Goal: Task Accomplishment & Management: Manage account settings

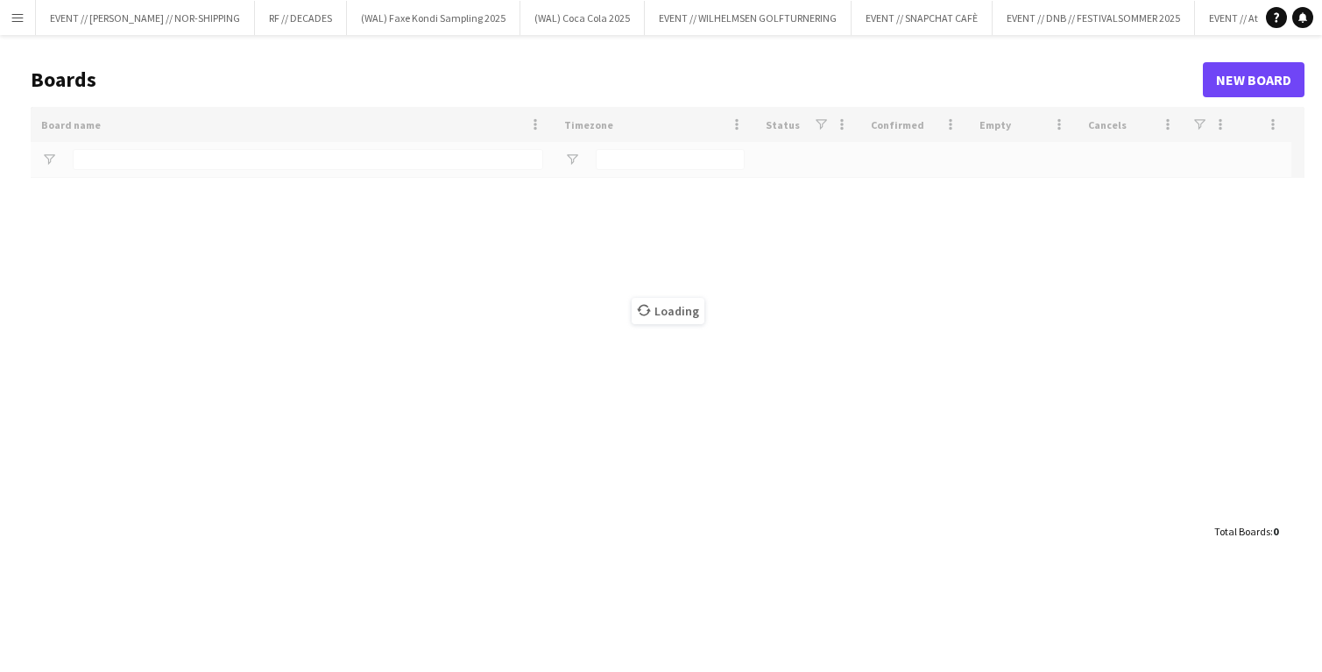
type input "******"
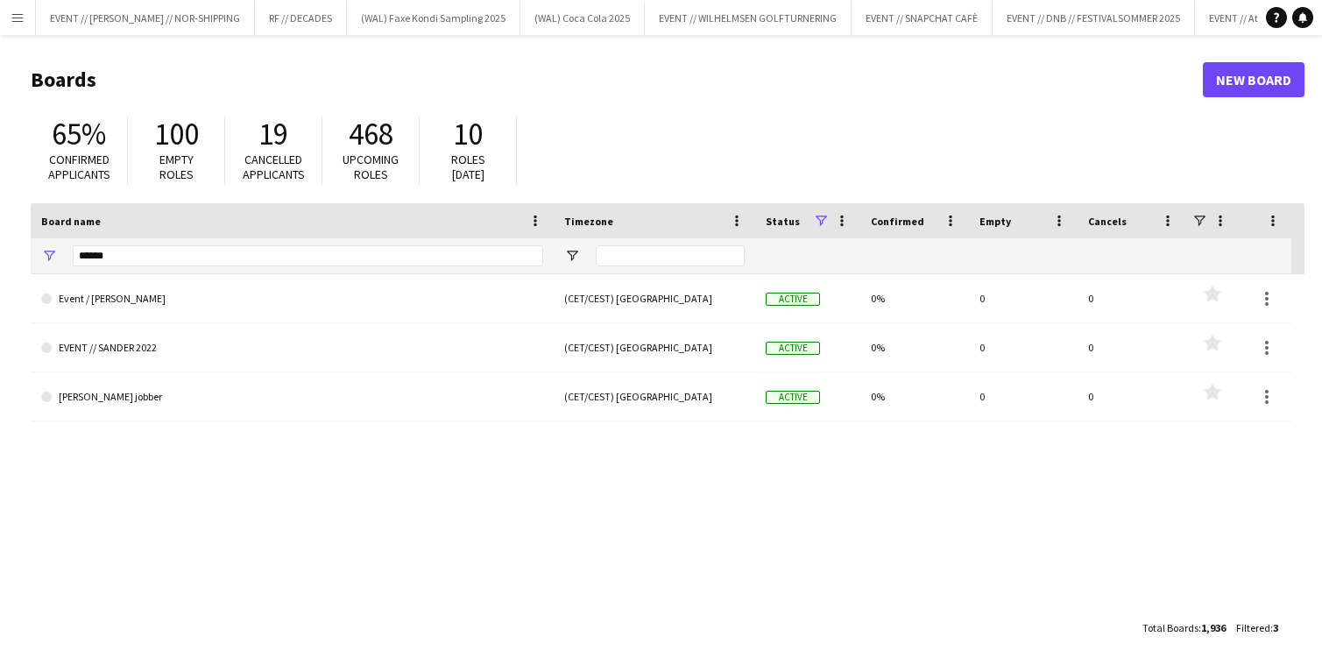
click at [11, 15] on app-icon "Menu" at bounding box center [18, 18] width 14 height 14
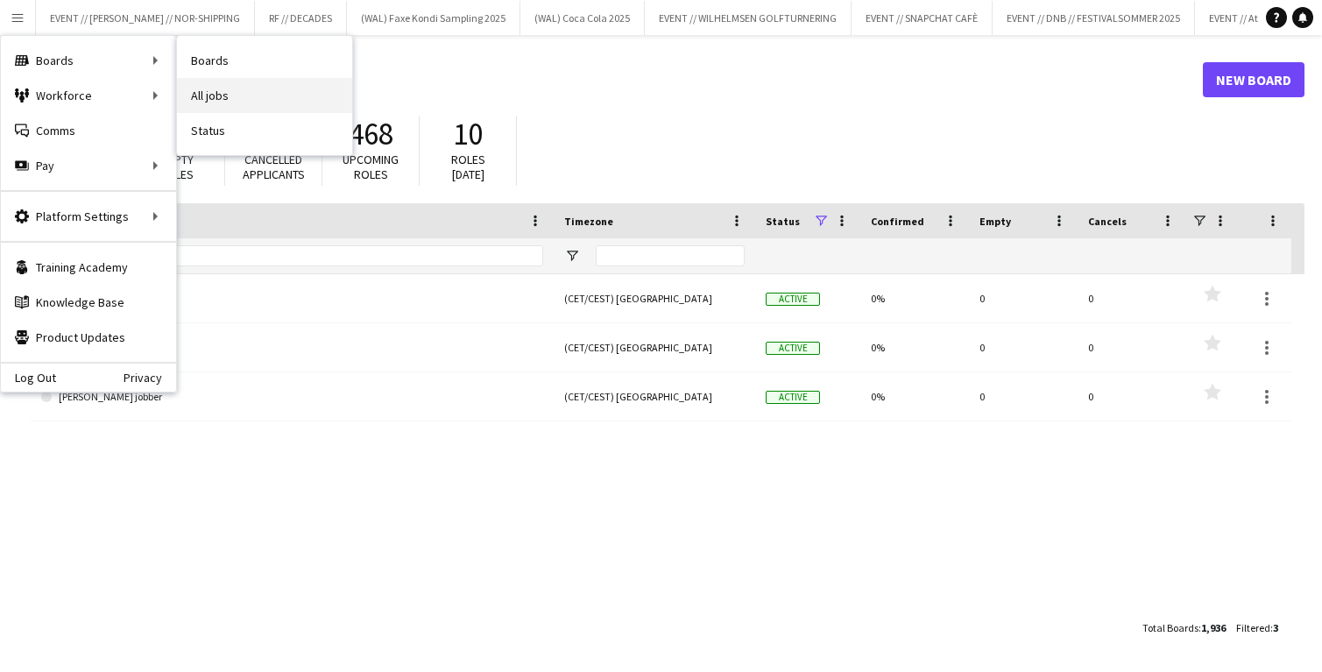
click at [206, 87] on link "All jobs" at bounding box center [264, 95] width 175 height 35
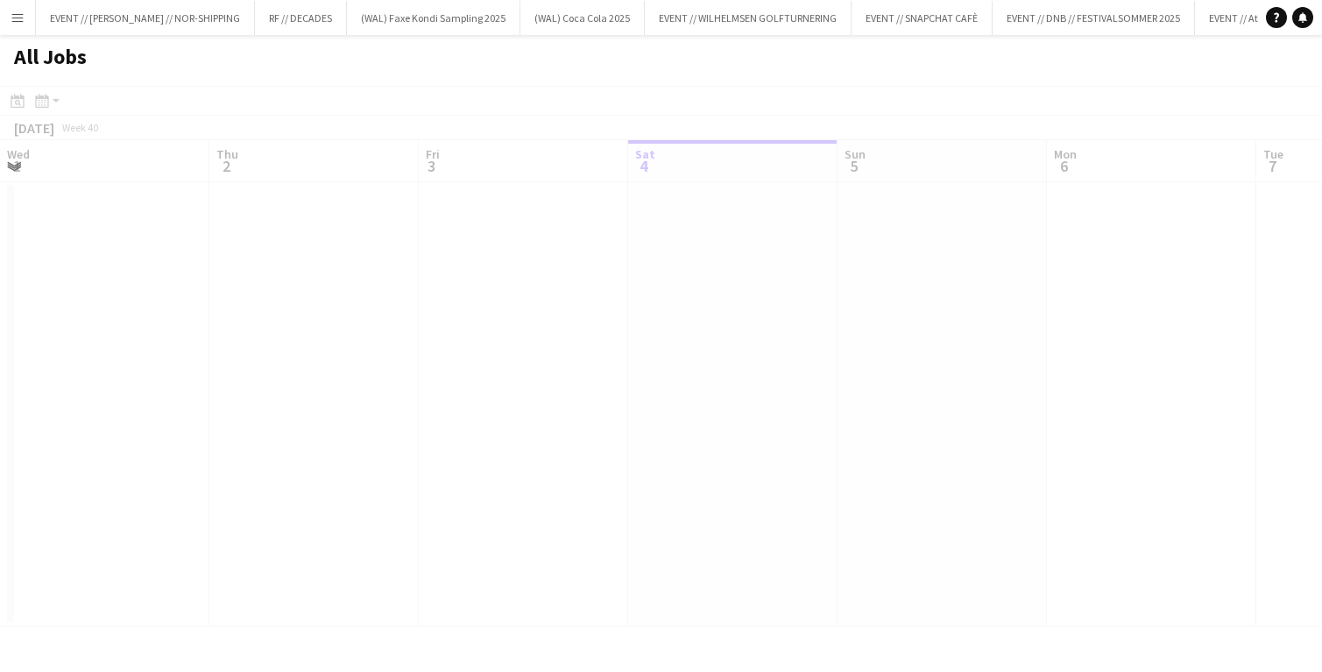
scroll to position [0, 419]
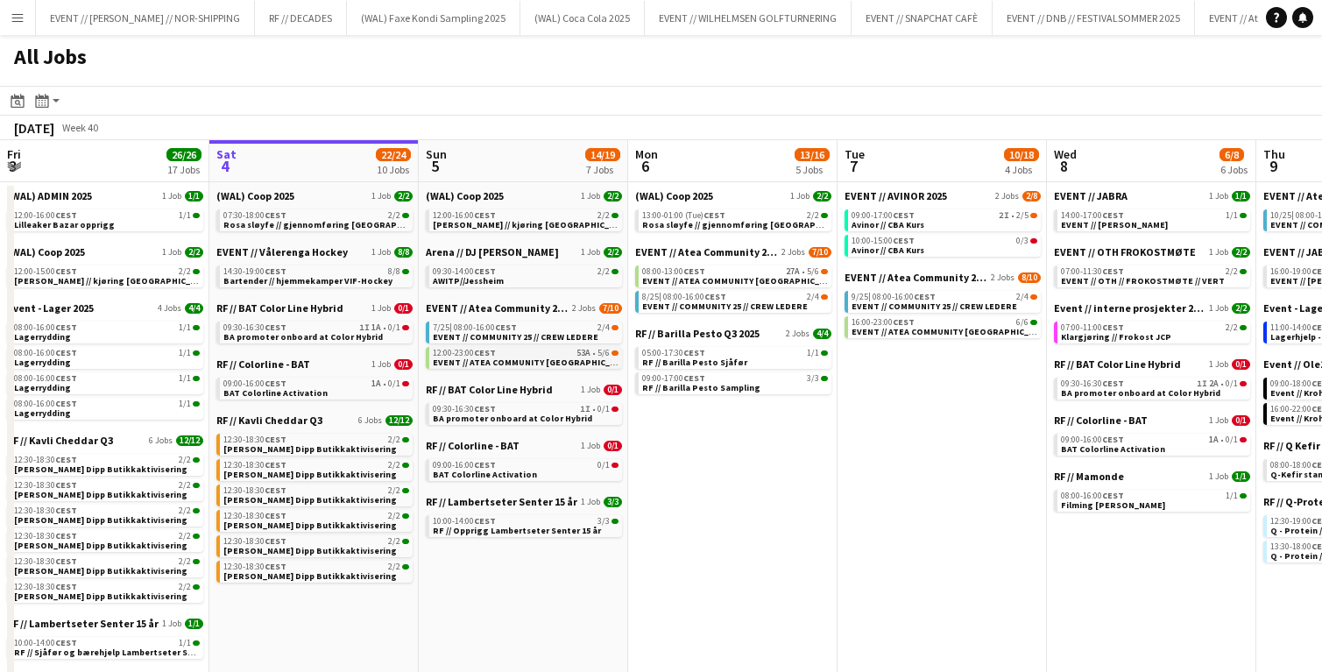
click at [485, 361] on span "EVENT // ATEA COMMUNITY [GEOGRAPHIC_DATA] // EVENT CREW" at bounding box center [565, 362] width 264 height 11
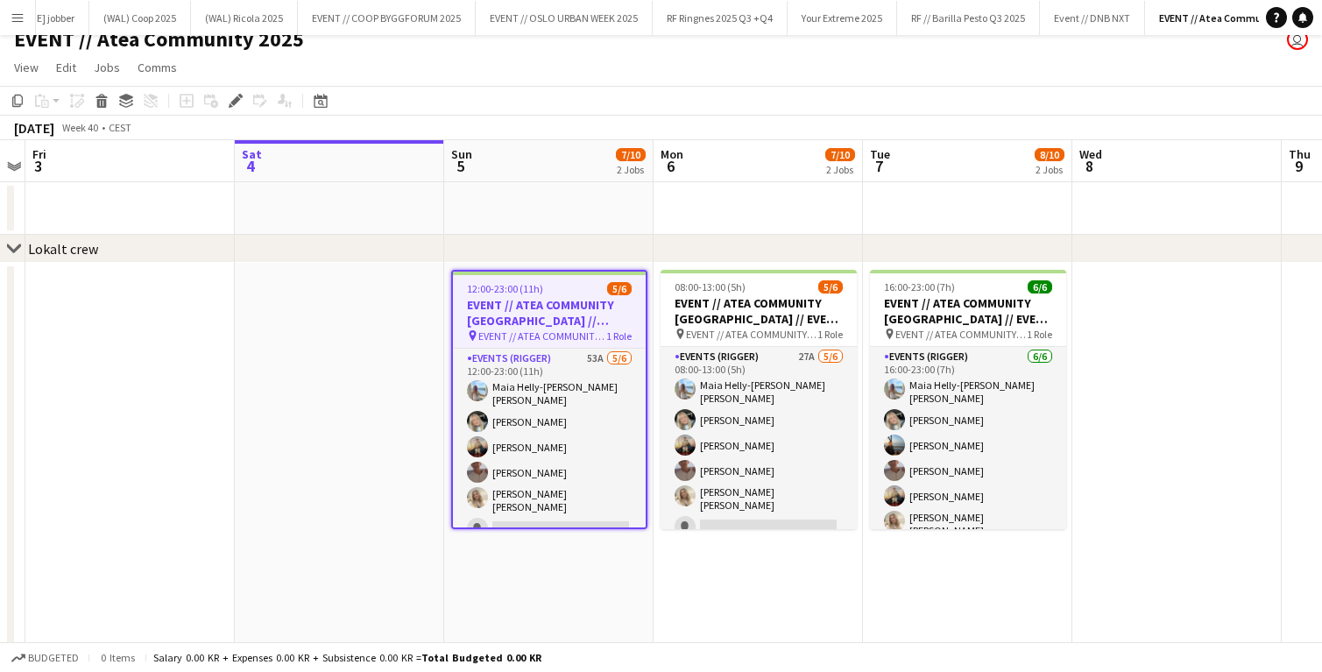
scroll to position [24, 0]
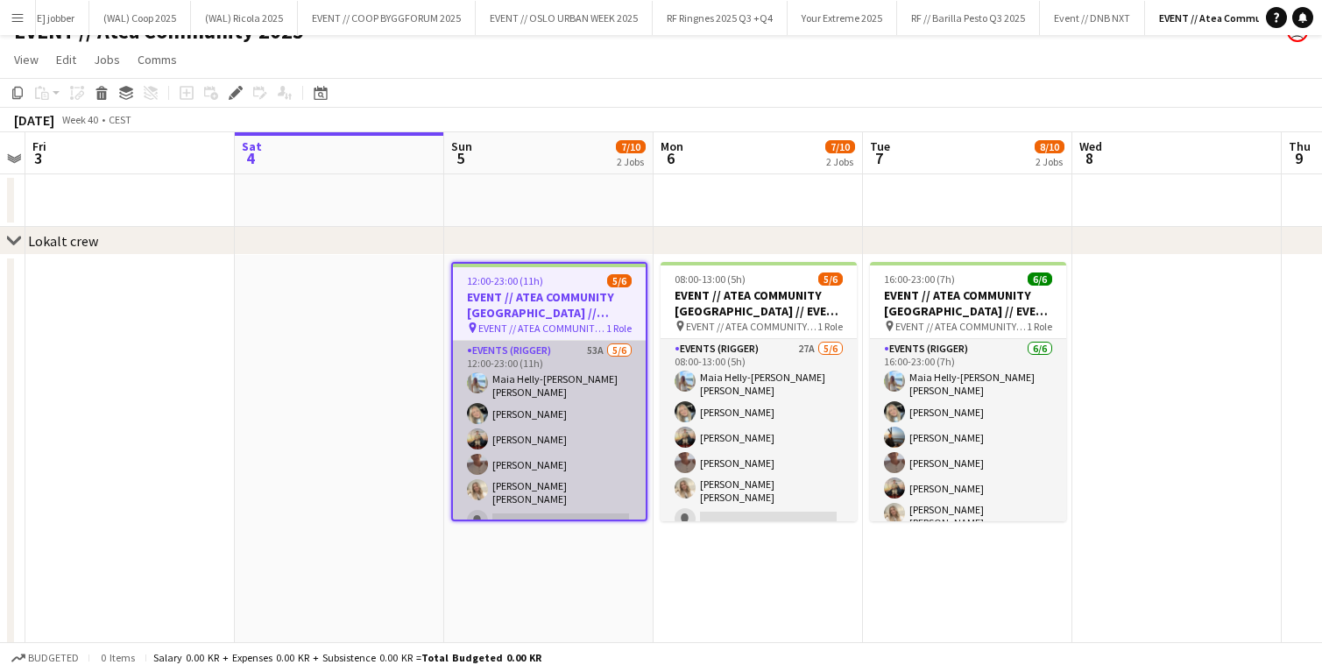
click at [497, 479] on app-card-role "Events (Rigger) 53A 5/6 12:00-23:00 (11h) Maia Helly-Hansen Mathisen Oda Hansso…" at bounding box center [549, 439] width 193 height 197
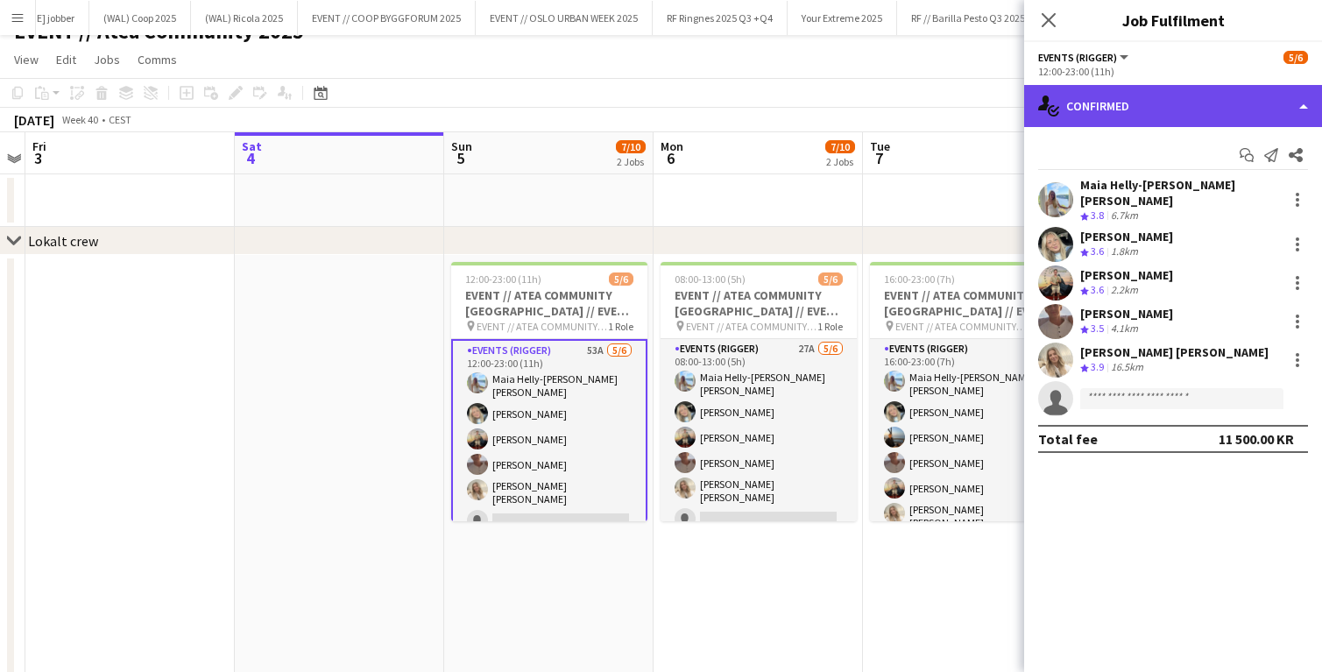
click at [1149, 114] on div "single-neutral-actions-check-2 Confirmed" at bounding box center [1173, 106] width 298 height 42
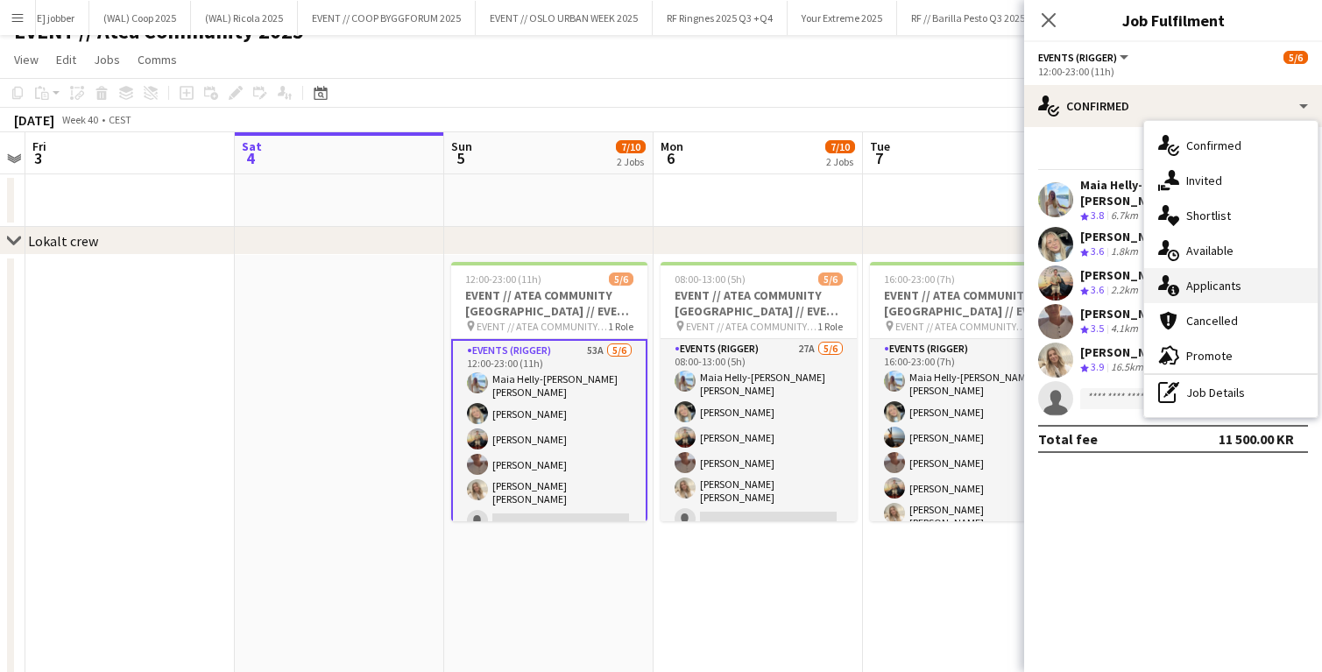
click at [1187, 281] on span "Applicants" at bounding box center [1213, 286] width 55 height 16
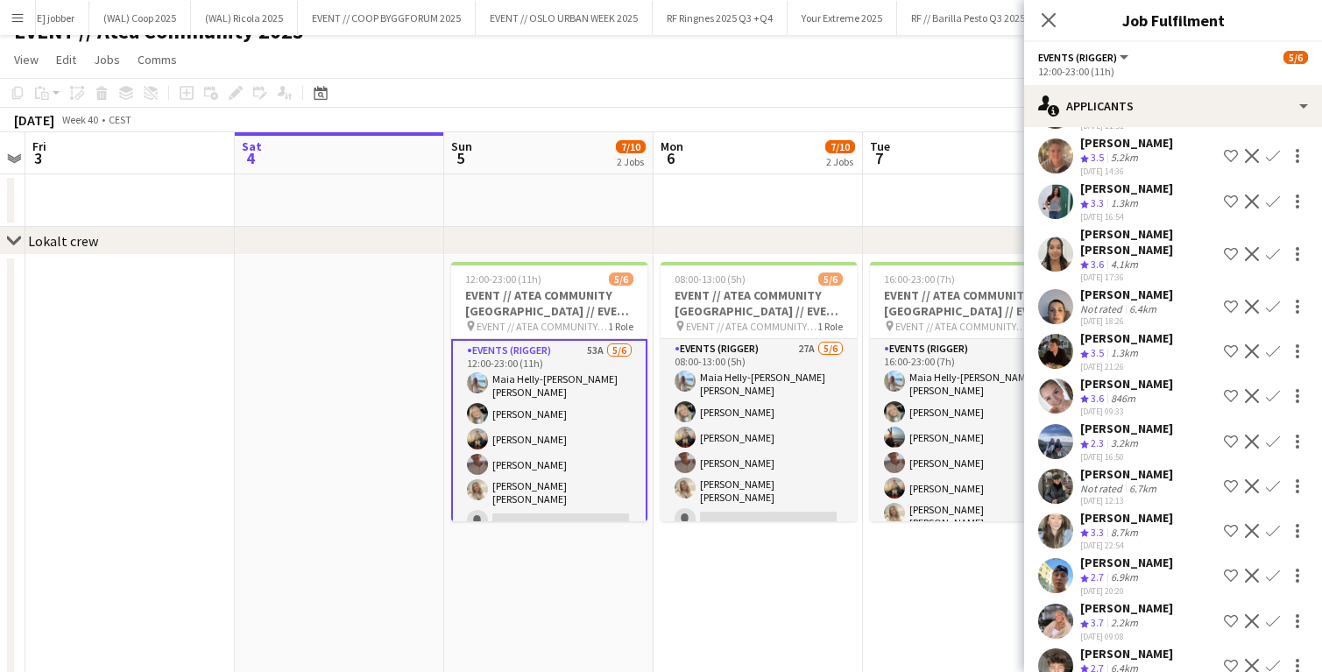
scroll to position [1767, 0]
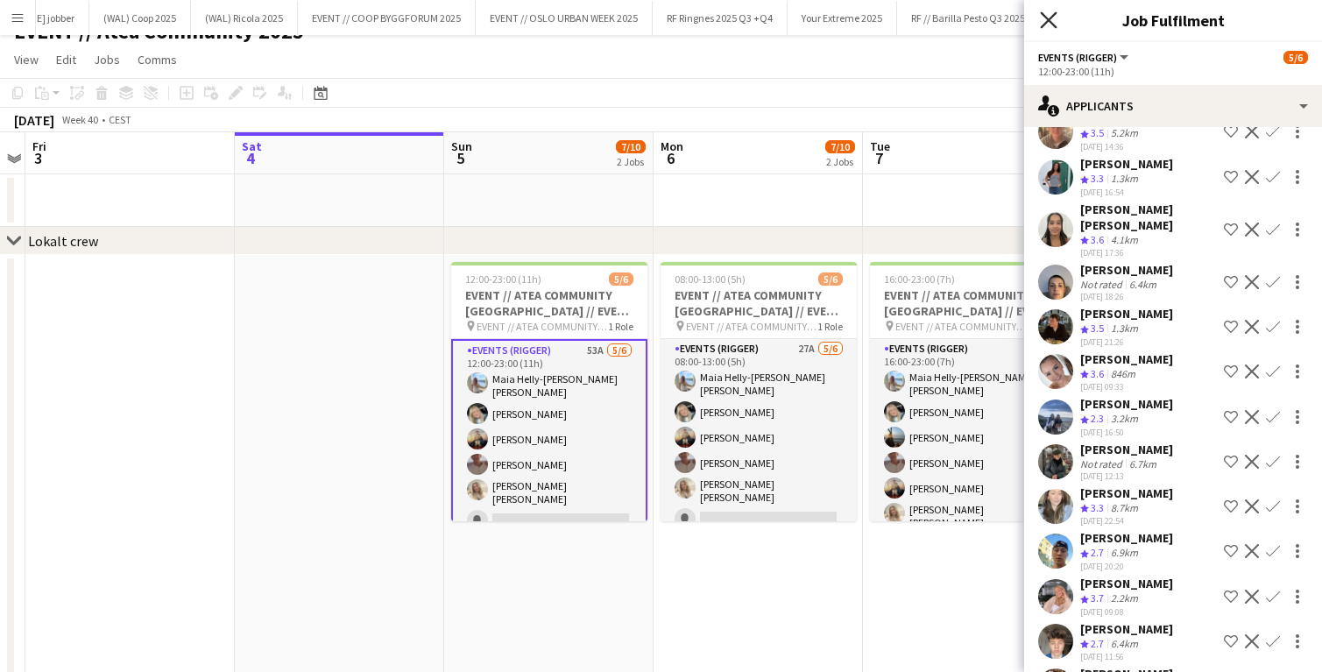
click at [1047, 23] on icon "Close pop-in" at bounding box center [1048, 19] width 17 height 17
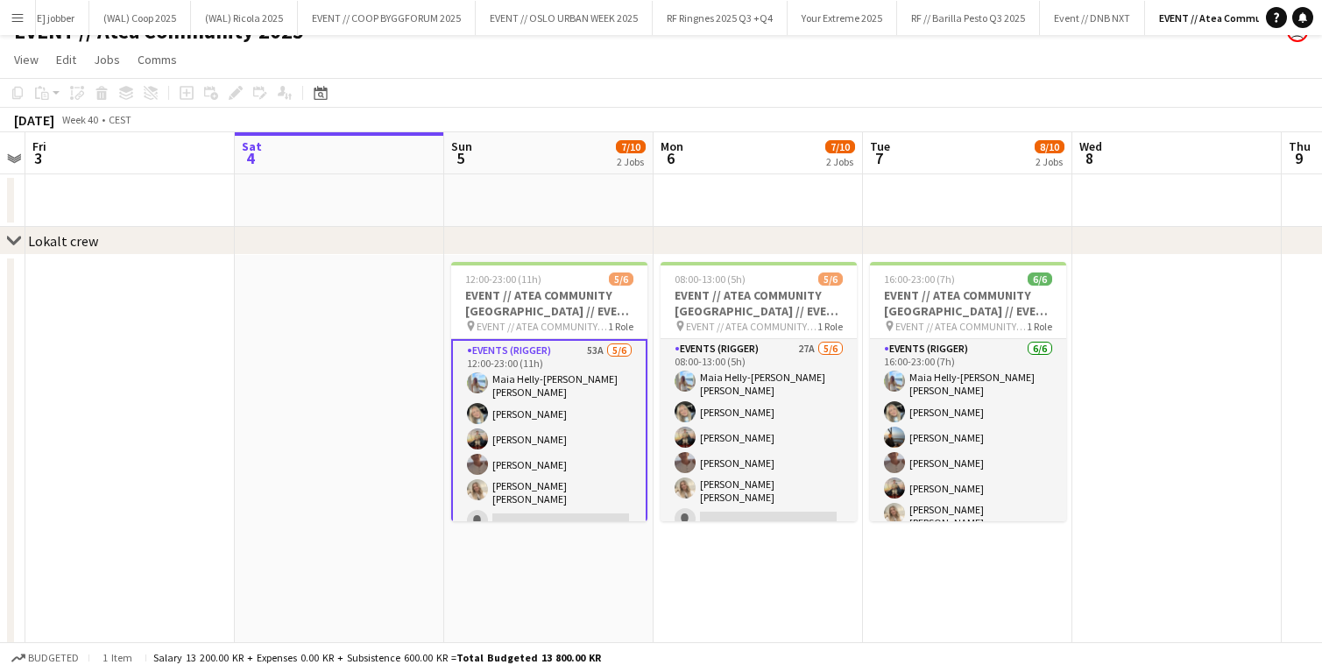
click at [667, 104] on app-toolbar "Copy Paste Paste Command V Paste with crew Command Shift V Paste linked Job Del…" at bounding box center [661, 93] width 1322 height 30
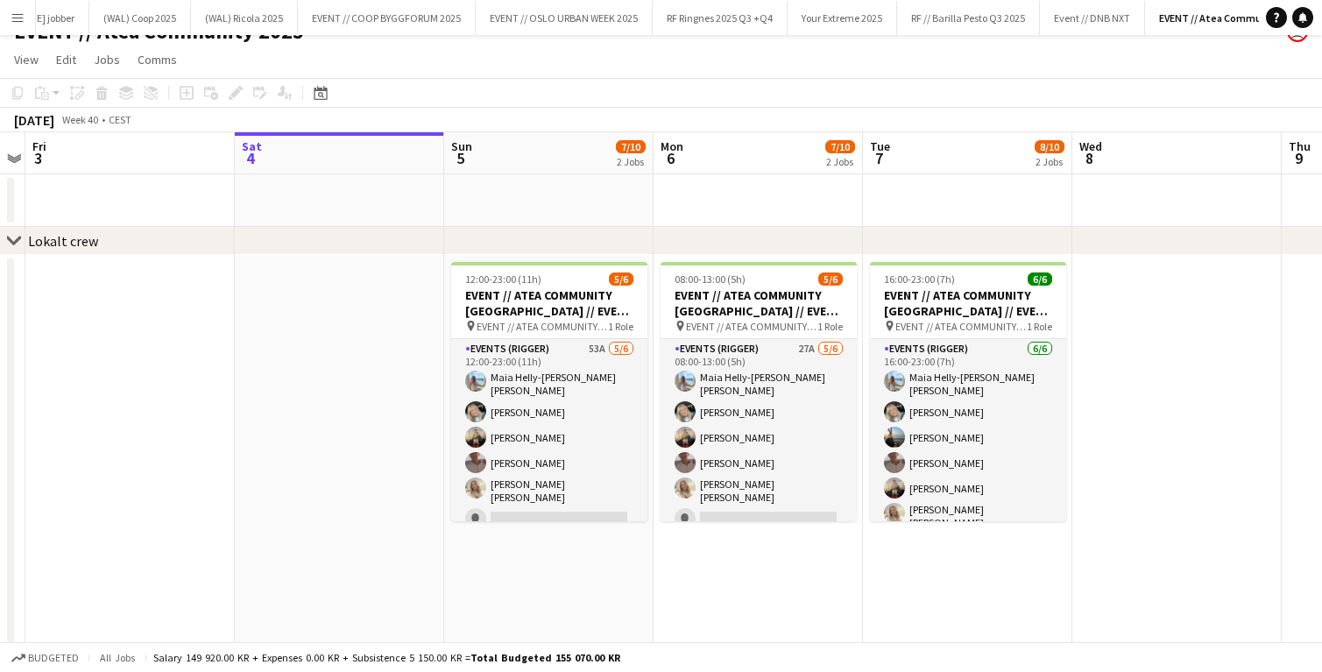
click at [607, 99] on app-toolbar "Copy Paste Paste Command V Paste with crew Command Shift V Paste linked Job Del…" at bounding box center [661, 93] width 1322 height 30
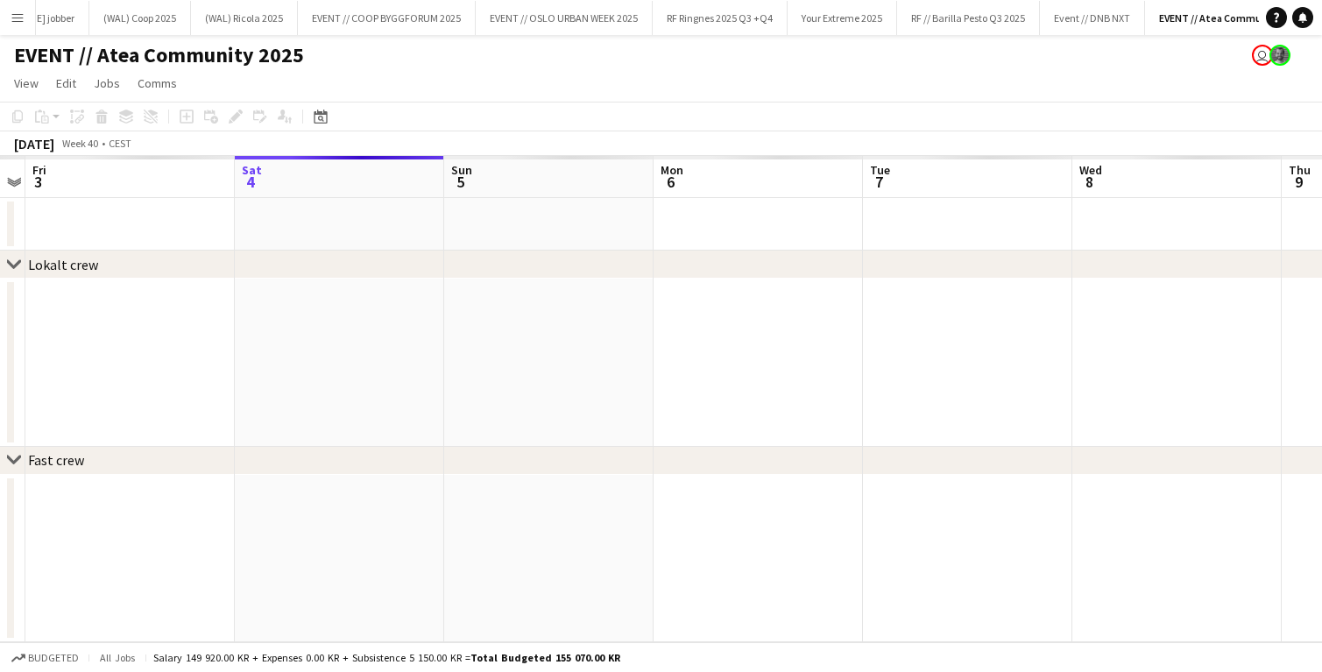
scroll to position [0, 0]
